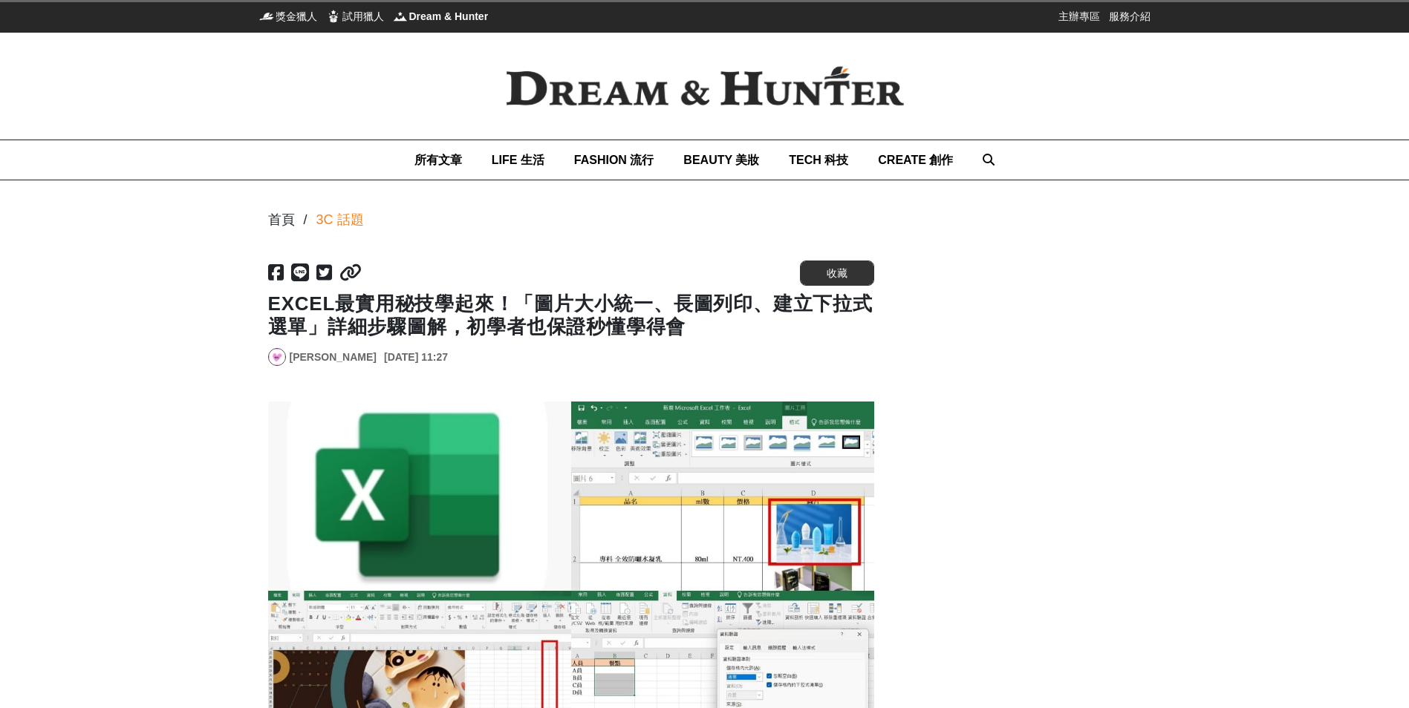
scroll to position [149, 0]
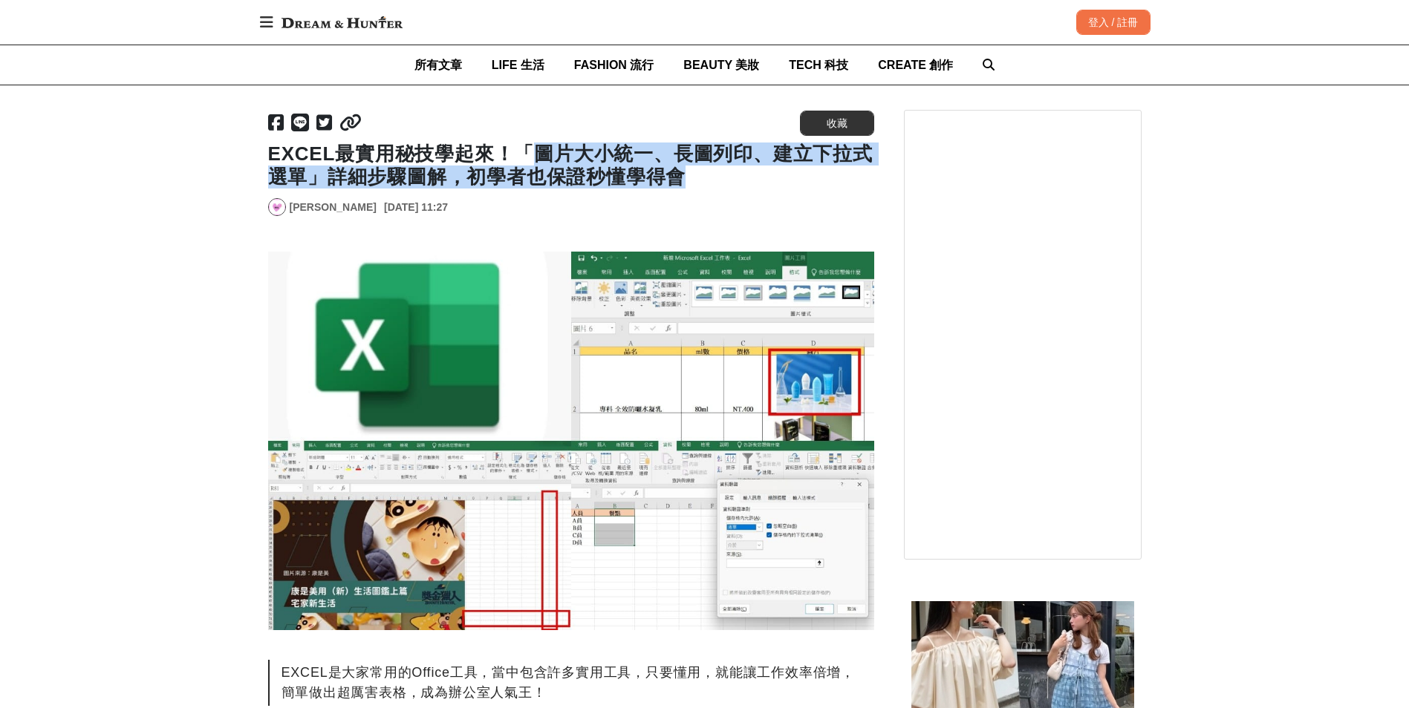
drag, startPoint x: 533, startPoint y: 154, endPoint x: 696, endPoint y: 183, distance: 165.2
click at [696, 183] on h1 "EXCEL最實用秘技學起來！「圖片大小統一、長圖列印、建立下拉式選單」詳細步驟圖解，初學者也保證秒懂學得會" at bounding box center [571, 166] width 606 height 46
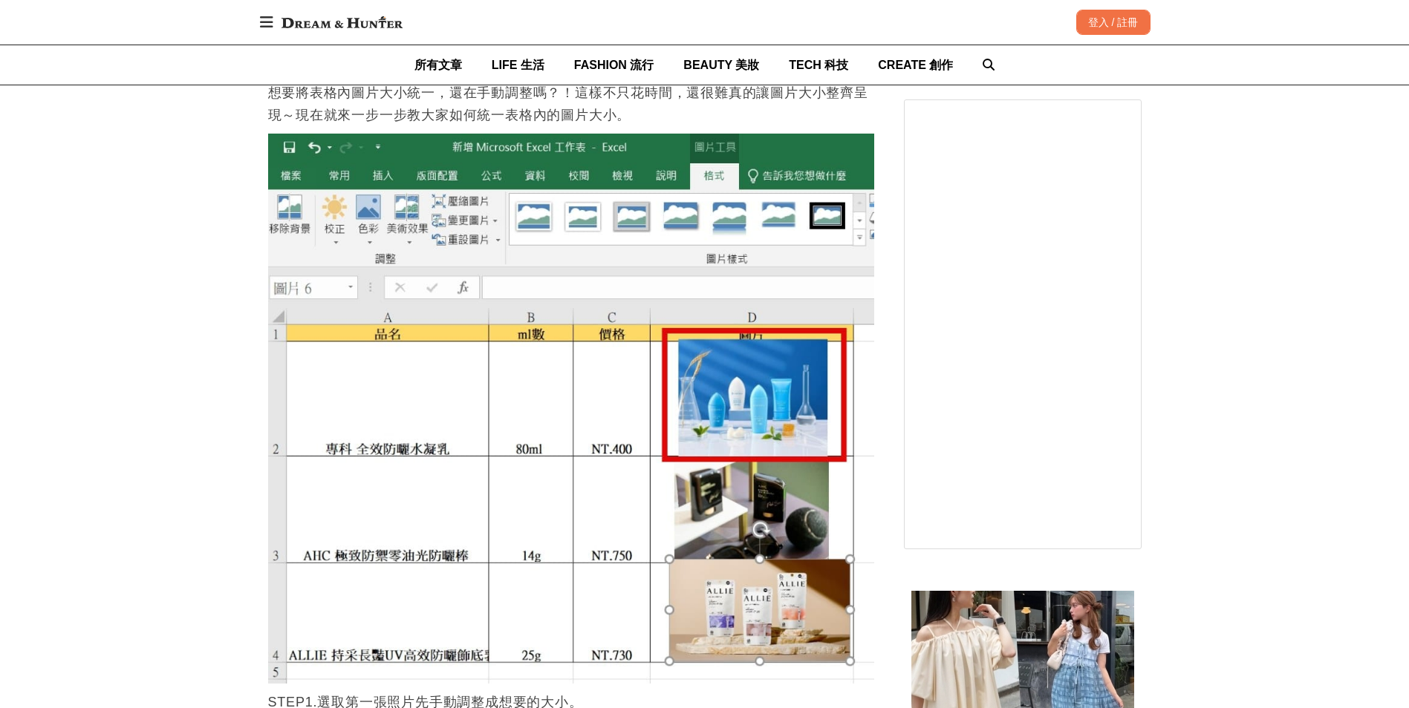
scroll to position [1040, 0]
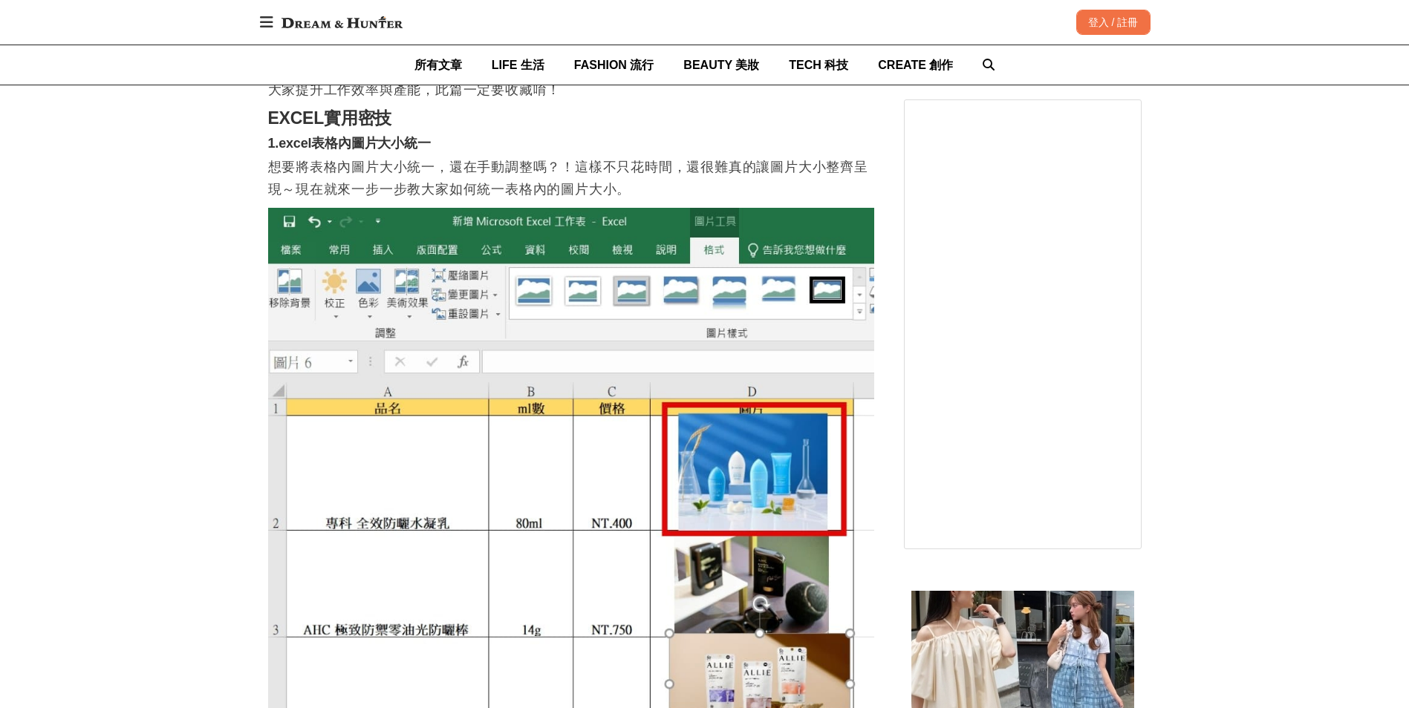
click at [500, 175] on p "想要將表格內圖片大小統一，還在手動調整嗎？！這樣不只花時間，還很難真的讓圖片大小整齊呈現～現在就來一步一步教大家如何統一表格內的圖片大小。" at bounding box center [571, 178] width 606 height 45
drag, startPoint x: 624, startPoint y: 166, endPoint x: 729, endPoint y: 166, distance: 105.4
click at [624, 166] on p "想要將表格內圖片大小統一，還在手動調整嗎？！這樣不只花時間，還很難真的讓圖片大小整齊呈現～現在就來一步一步教大家如何統一表格內的圖片大小。" at bounding box center [571, 178] width 606 height 45
click at [737, 166] on p "想要將表格內圖片大小統一，還在手動調整嗎？！這樣不只花時間，還很難真的讓圖片大小整齊呈現～現在就來一步一步教大家如何統一表格內的圖片大小。" at bounding box center [571, 178] width 606 height 45
click at [523, 192] on p "想要將表格內圖片大小統一，還在手動調整嗎？！這樣不只花時間，還很難真的讓圖片大小整齊呈現～現在就來一步一步教大家如何統一表格內的圖片大小。" at bounding box center [571, 178] width 606 height 45
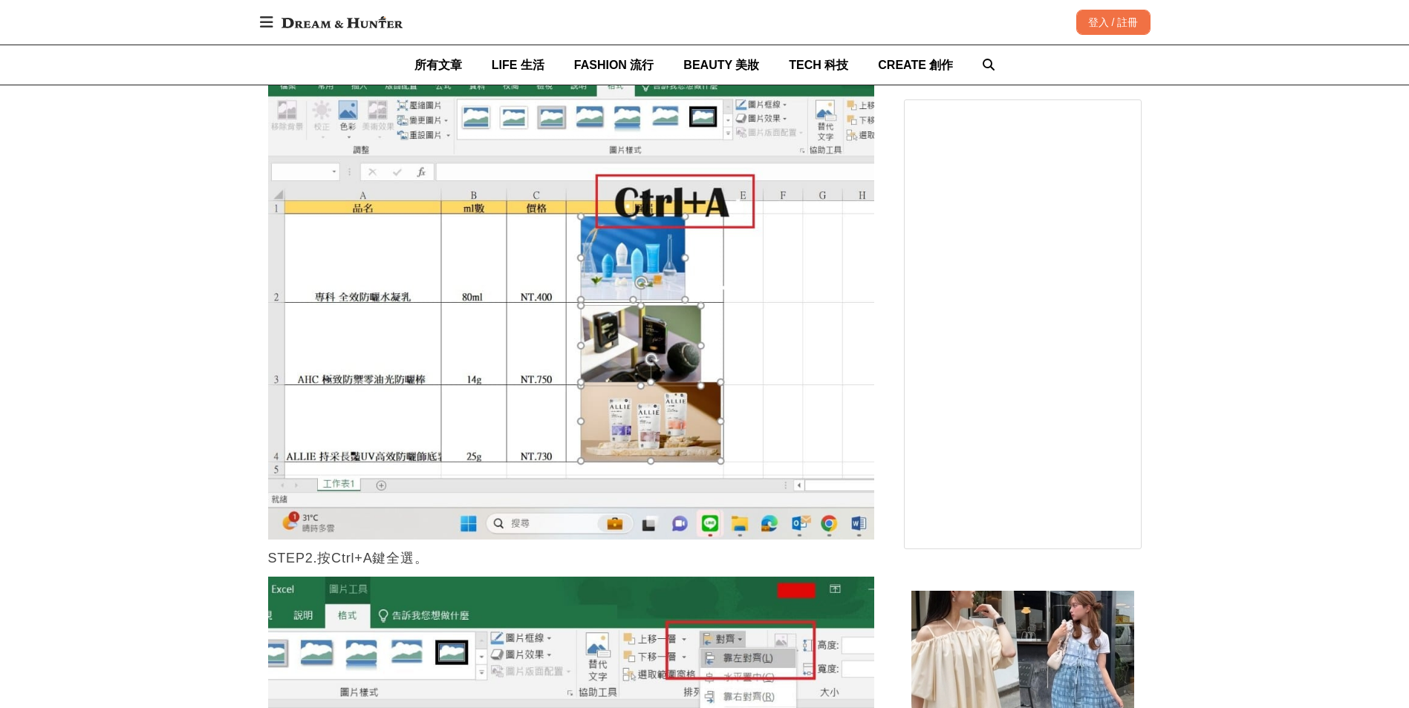
scroll to position [1485, 0]
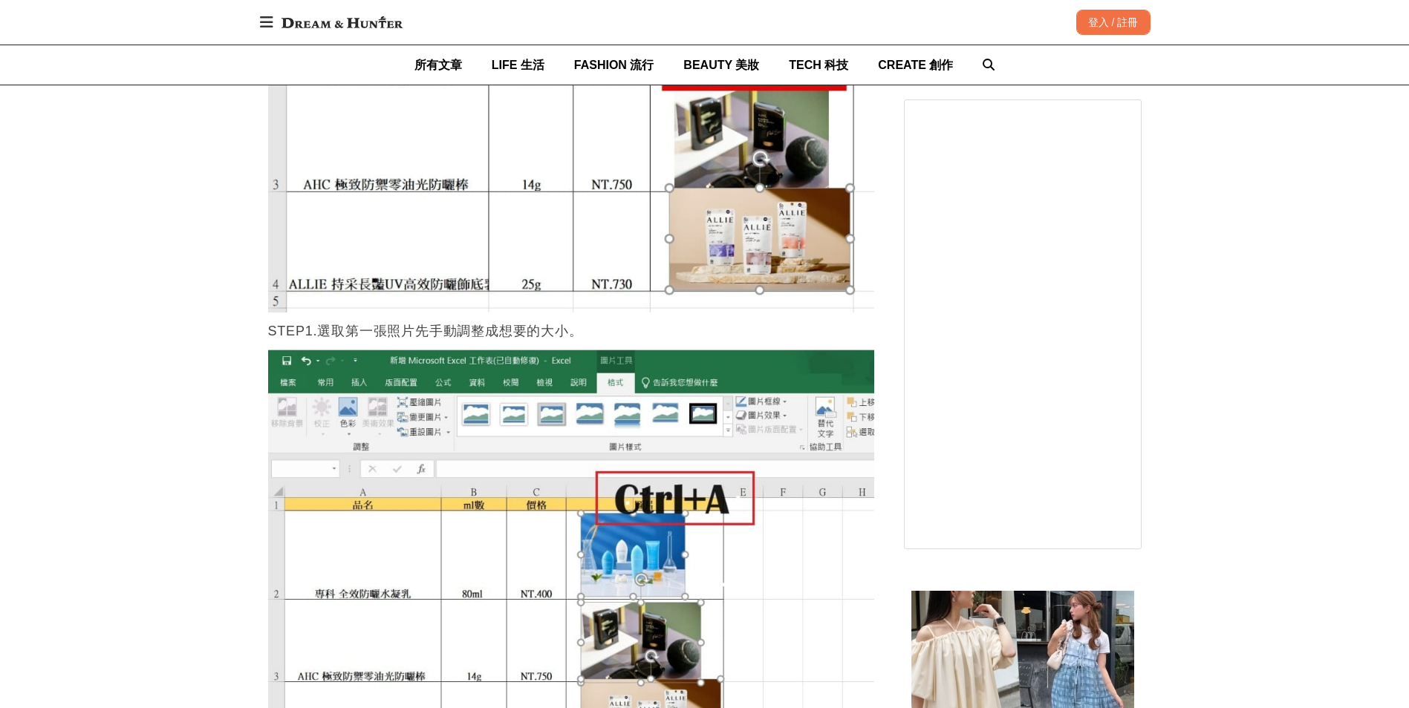
click at [353, 337] on p "STEP1.選取第一張照片先手動調整成想要的大小。" at bounding box center [571, 331] width 606 height 22
click at [488, 332] on p "STEP1.選取第一張照片先手動調整成想要的大小。" at bounding box center [571, 331] width 606 height 22
click at [567, 330] on p "STEP1.選取第一張照片先手動調整成想要的大小。" at bounding box center [571, 331] width 606 height 22
click at [597, 333] on p "STEP1.選取第一張照片先手動調整成想要的大小。" at bounding box center [571, 331] width 606 height 22
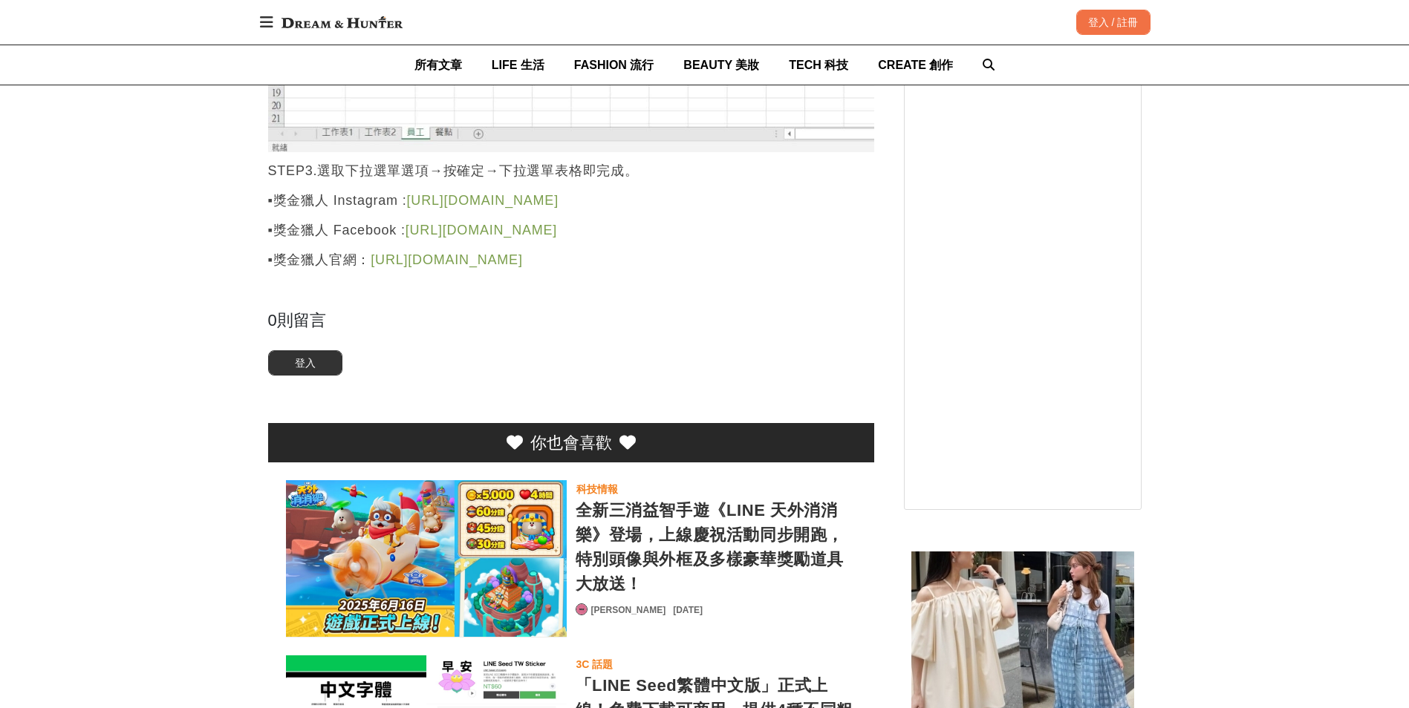
scroll to position [11658, 0]
